Goal: Navigation & Orientation: Find specific page/section

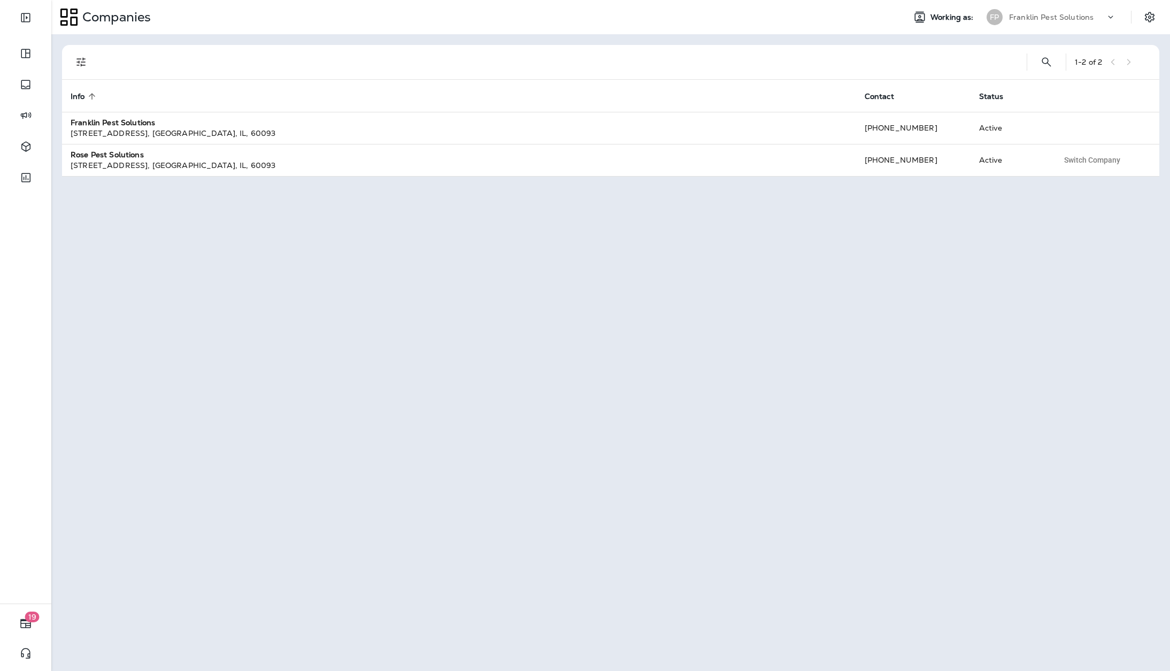
click at [1107, 12] on icon at bounding box center [1111, 17] width 11 height 11
click at [1149, 14] on icon "Settings" at bounding box center [1150, 17] width 13 height 13
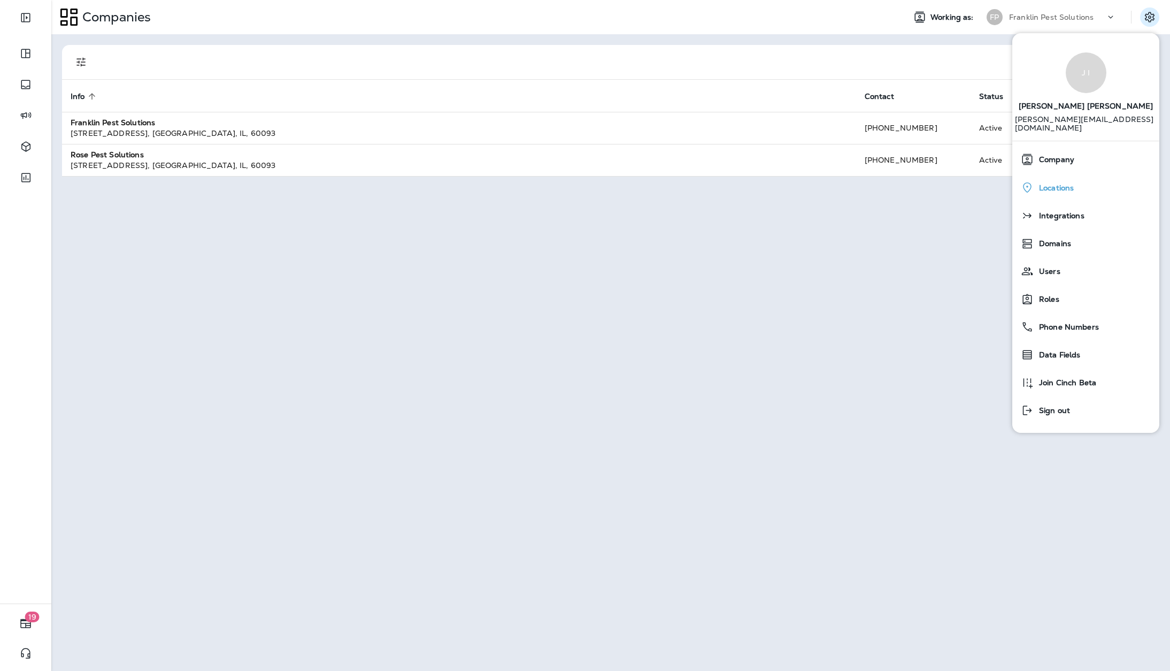
click at [1053, 183] on span "Locations" at bounding box center [1054, 187] width 40 height 9
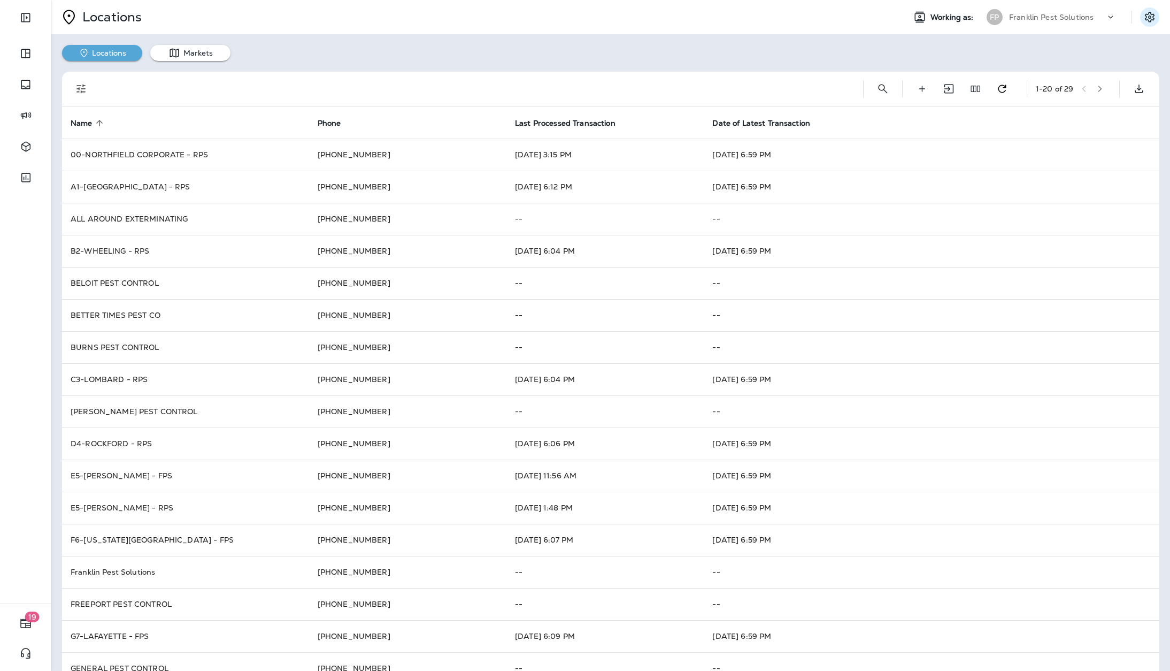
click at [1144, 22] on icon "Settings" at bounding box center [1150, 17] width 13 height 13
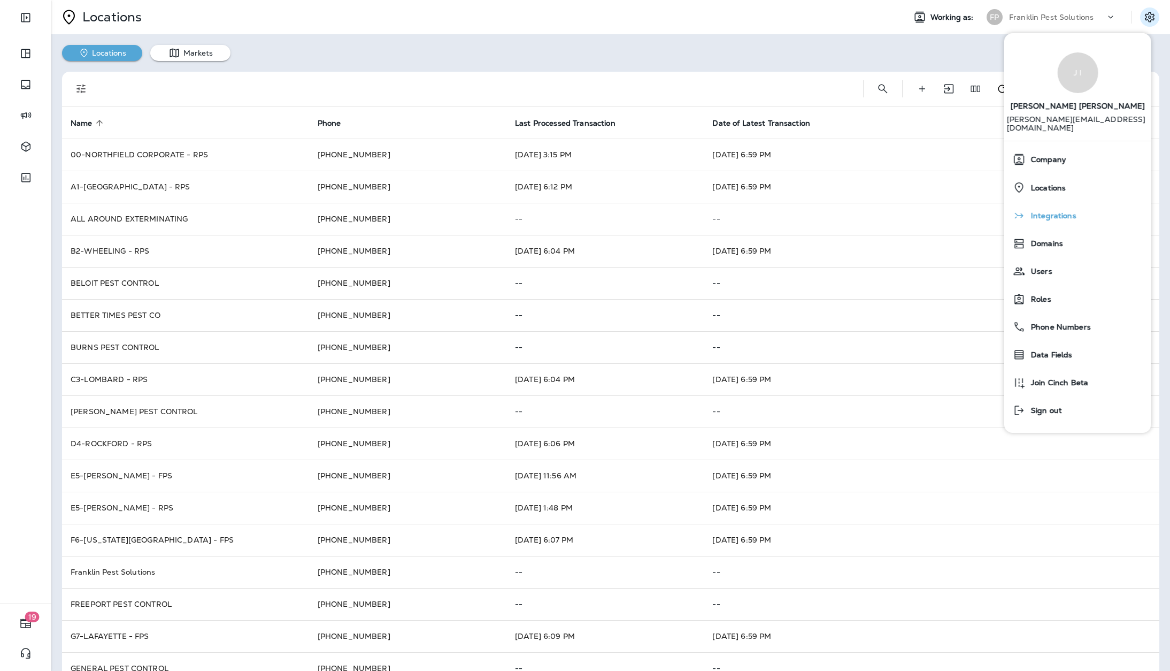
click at [1038, 211] on span "Integrations" at bounding box center [1051, 215] width 51 height 9
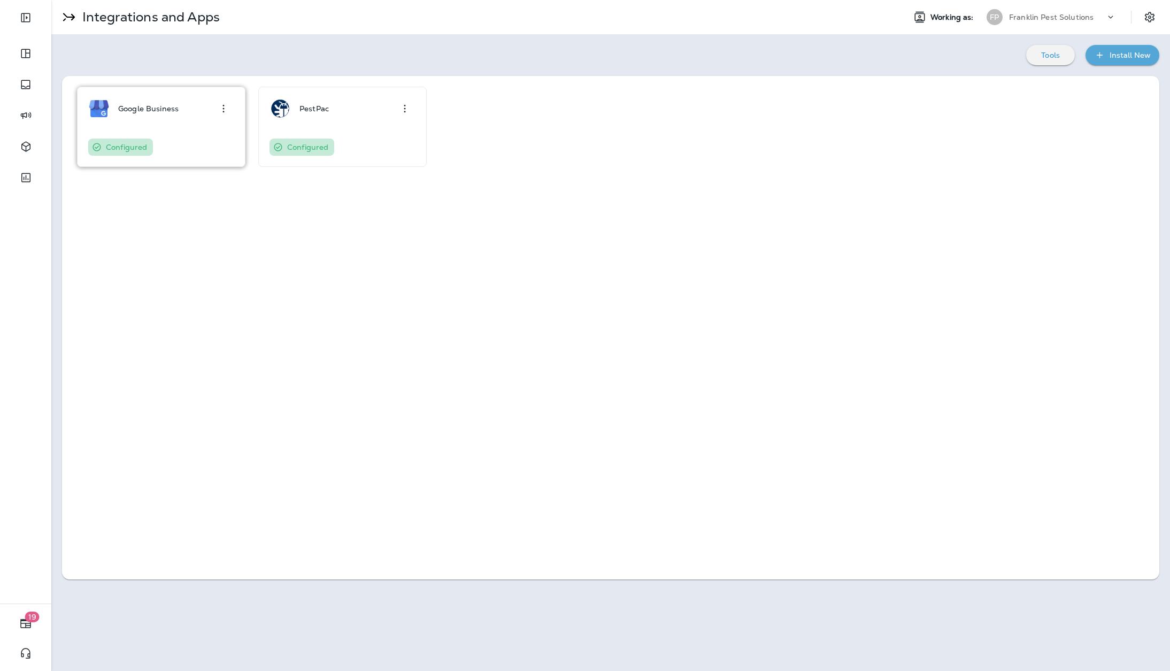
click at [226, 108] on icon "button" at bounding box center [223, 108] width 13 height 13
click at [211, 136] on div "Configure" at bounding box center [207, 138] width 36 height 13
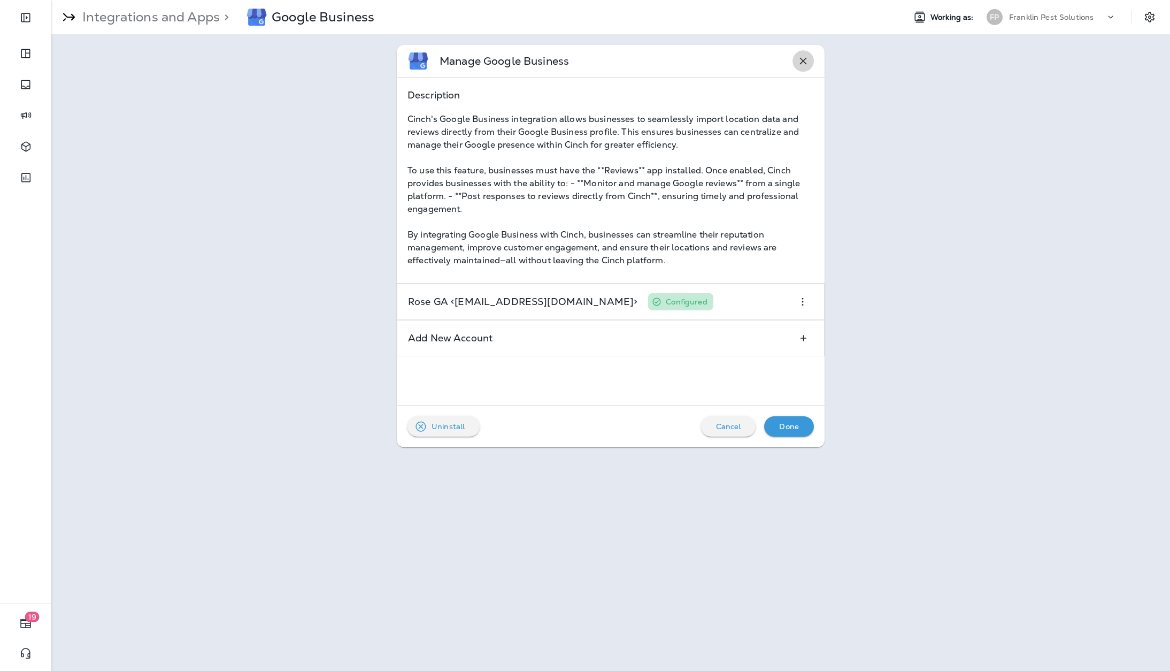
click at [803, 58] on icon "button" at bounding box center [803, 61] width 13 height 13
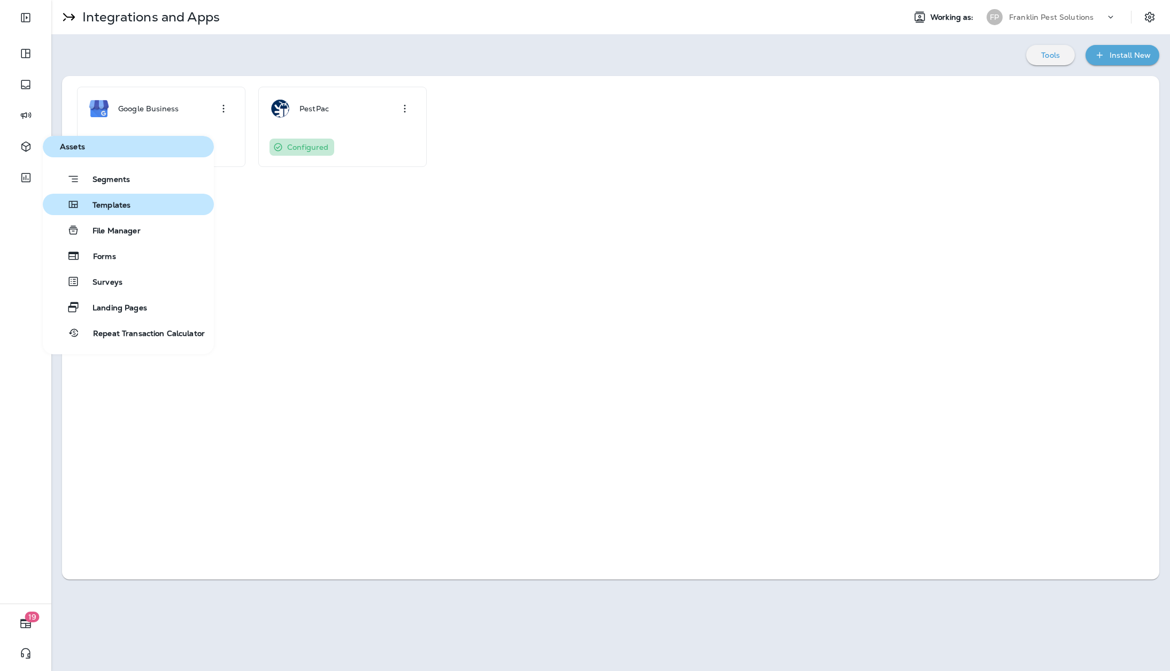
click at [110, 203] on span "Templates" at bounding box center [105, 206] width 51 height 10
